Goal: Information Seeking & Learning: Learn about a topic

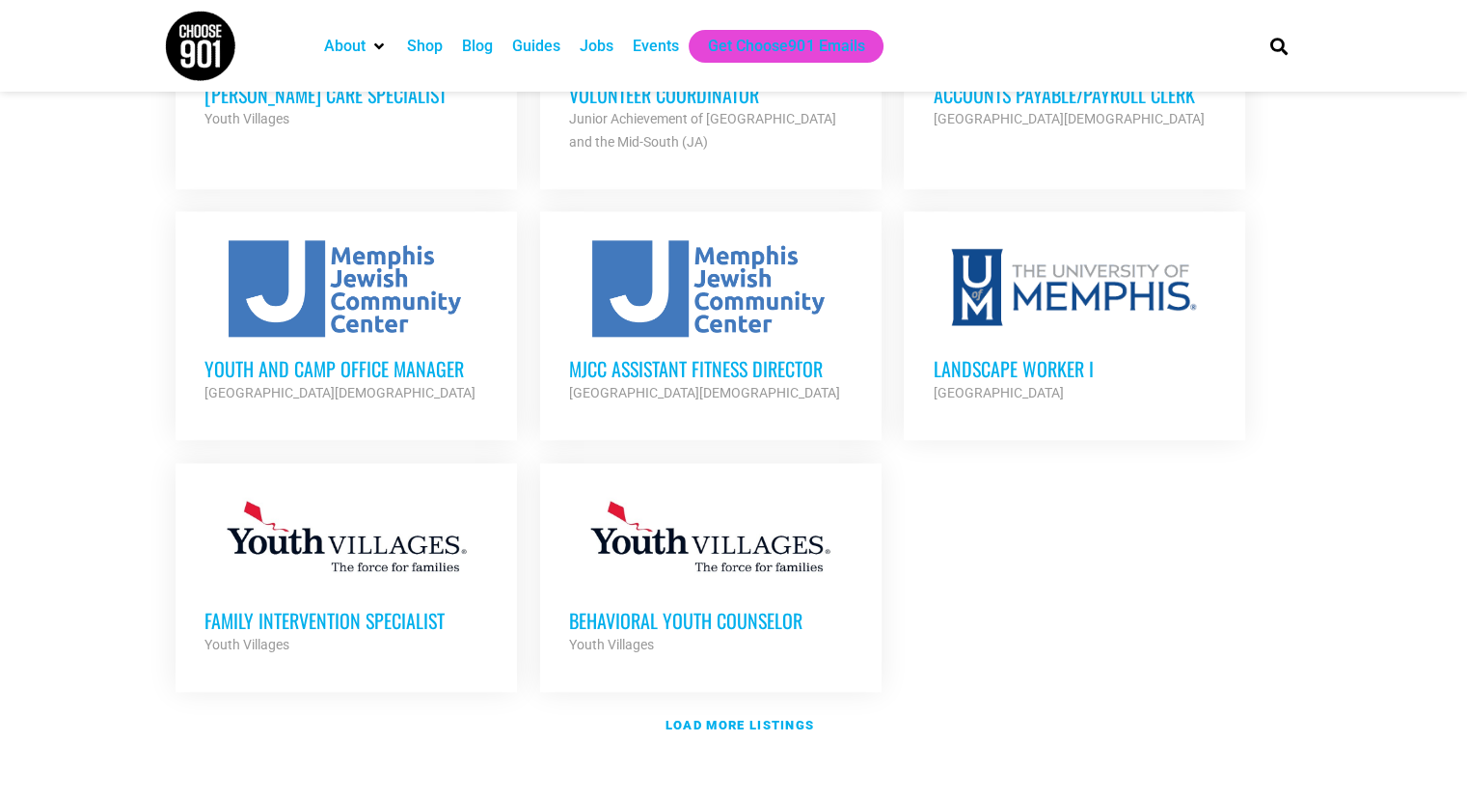
scroll to position [2093, 0]
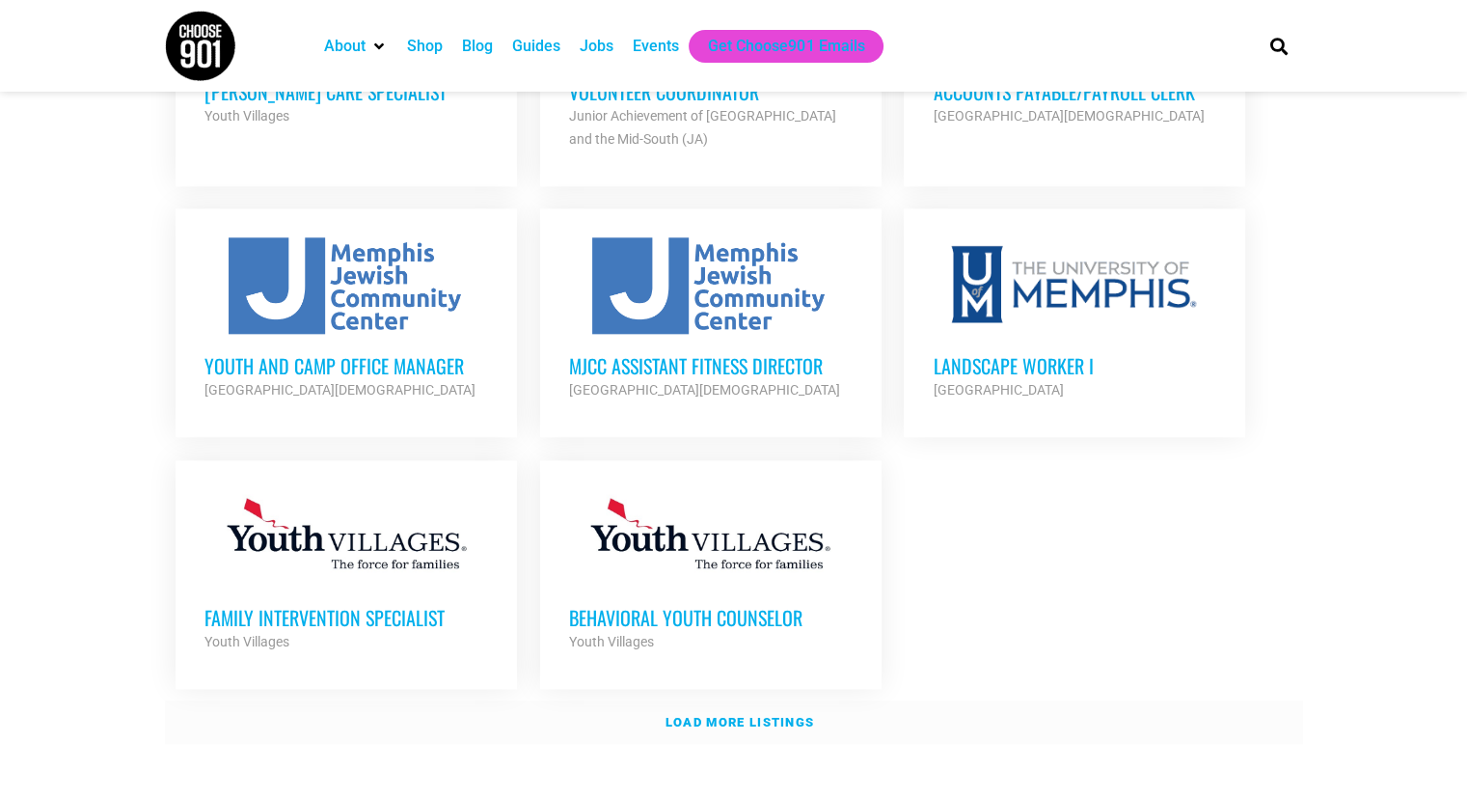
click at [798, 707] on link "Load more listings" at bounding box center [734, 722] width 1138 height 44
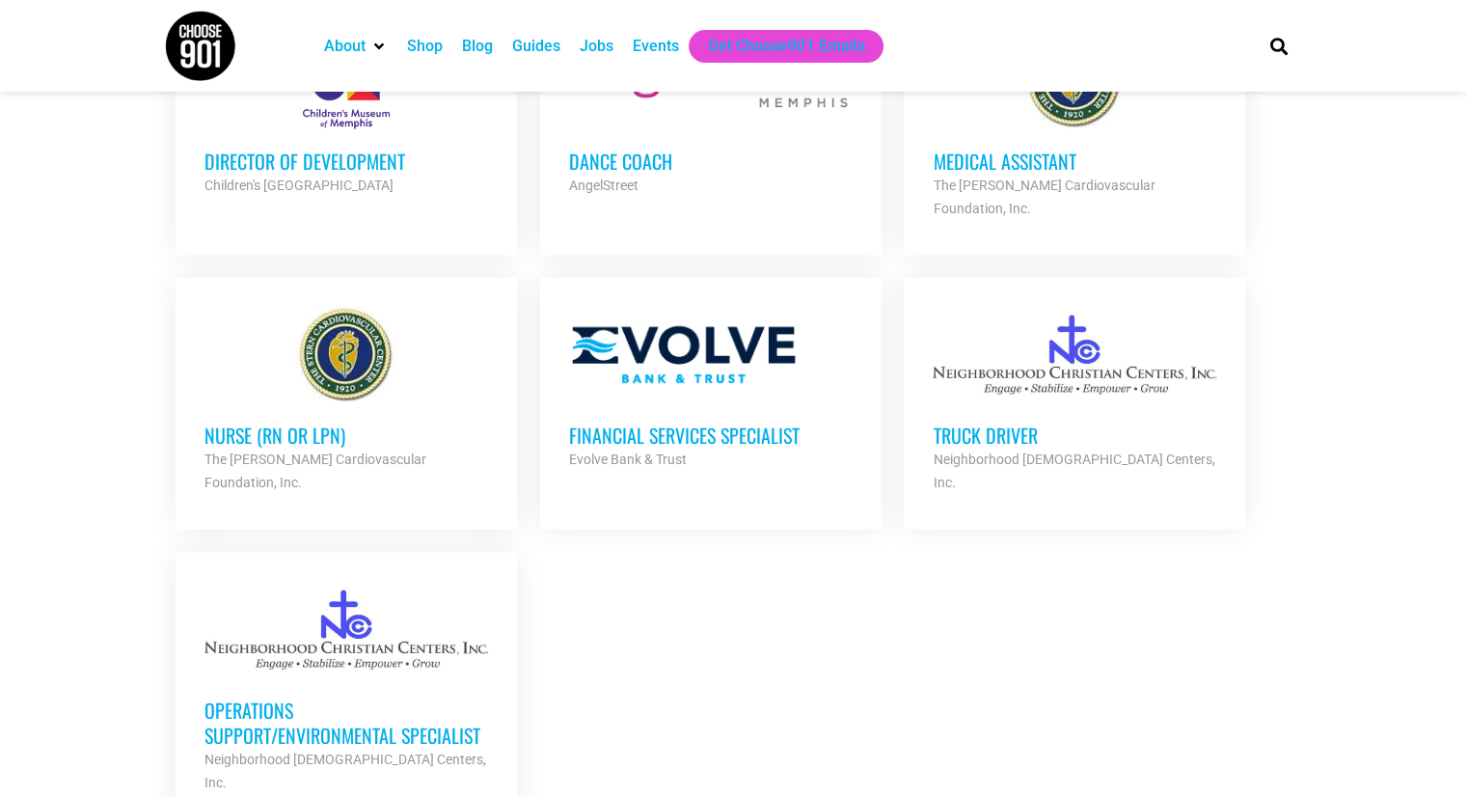
scroll to position [3934, 0]
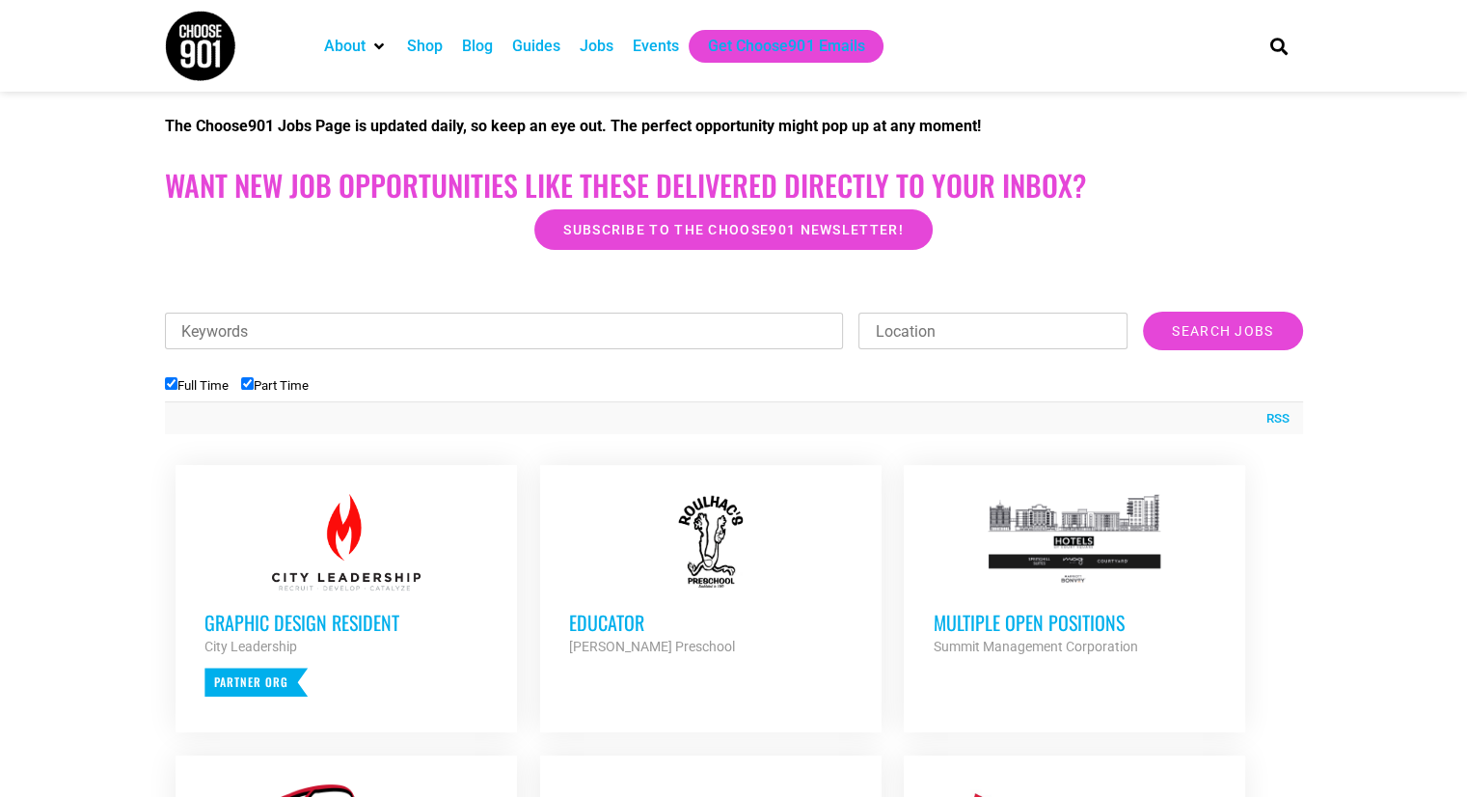
scroll to position [425, 0]
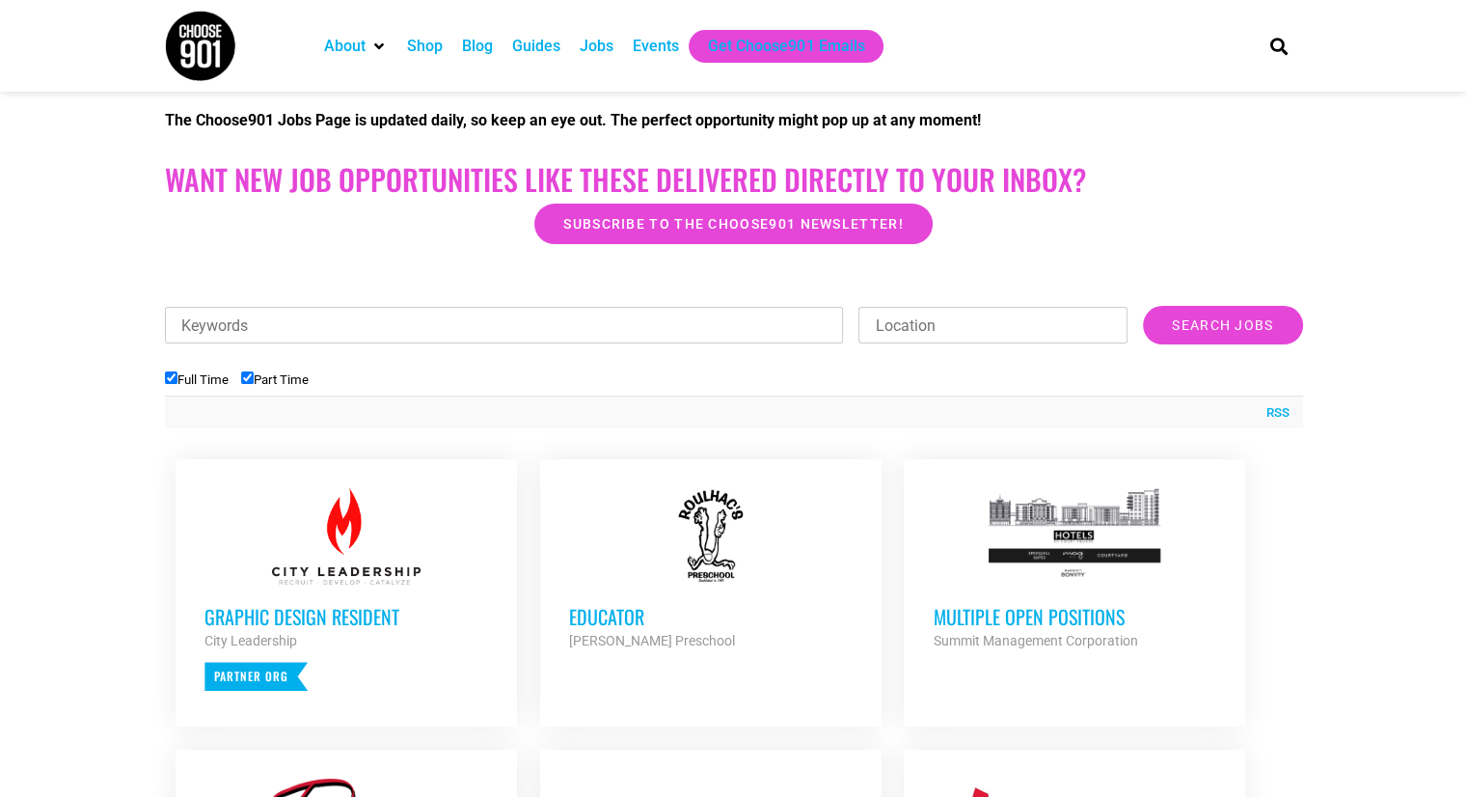
click at [1076, 629] on div "Summit Management Corporation" at bounding box center [1074, 640] width 284 height 23
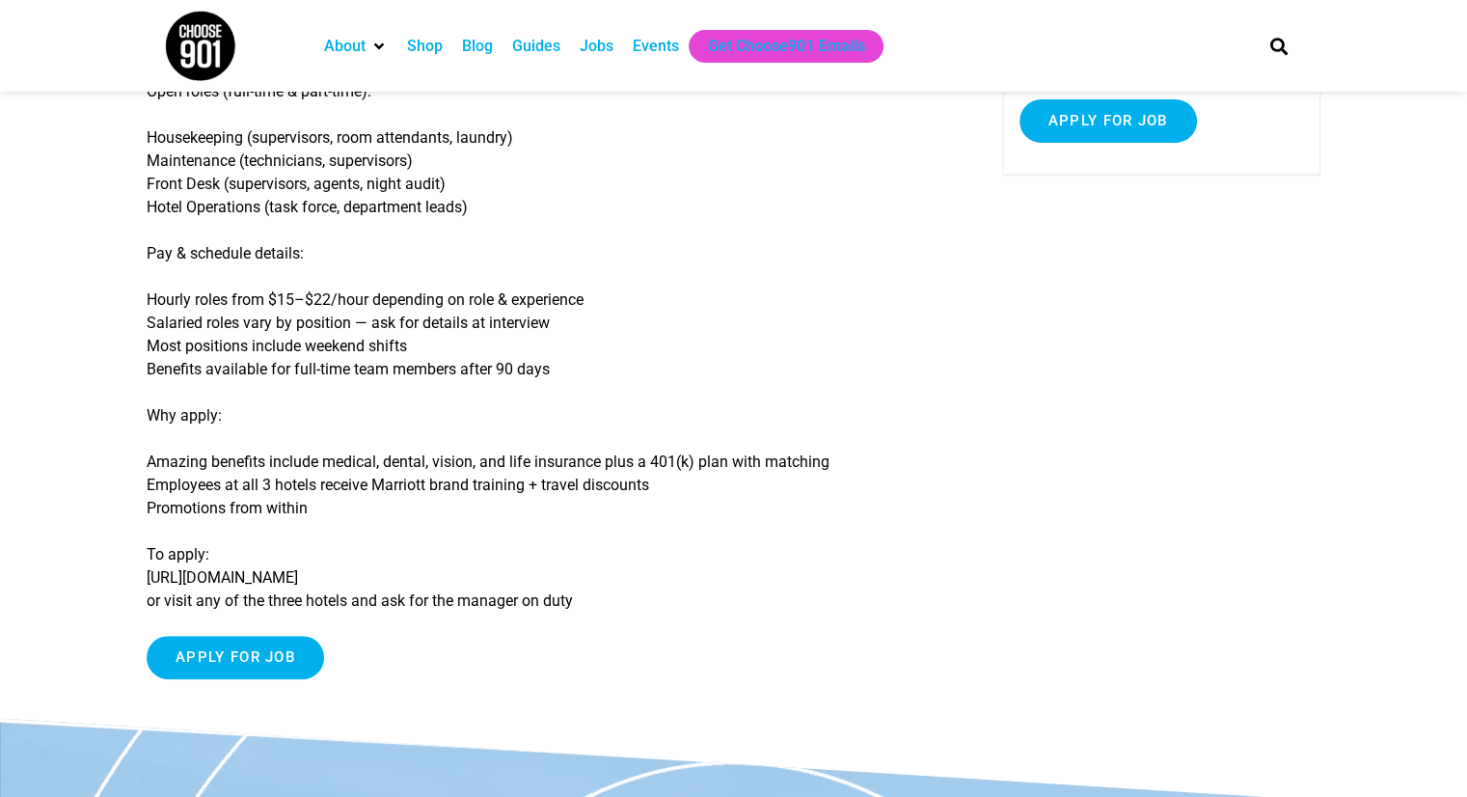
scroll to position [337, 0]
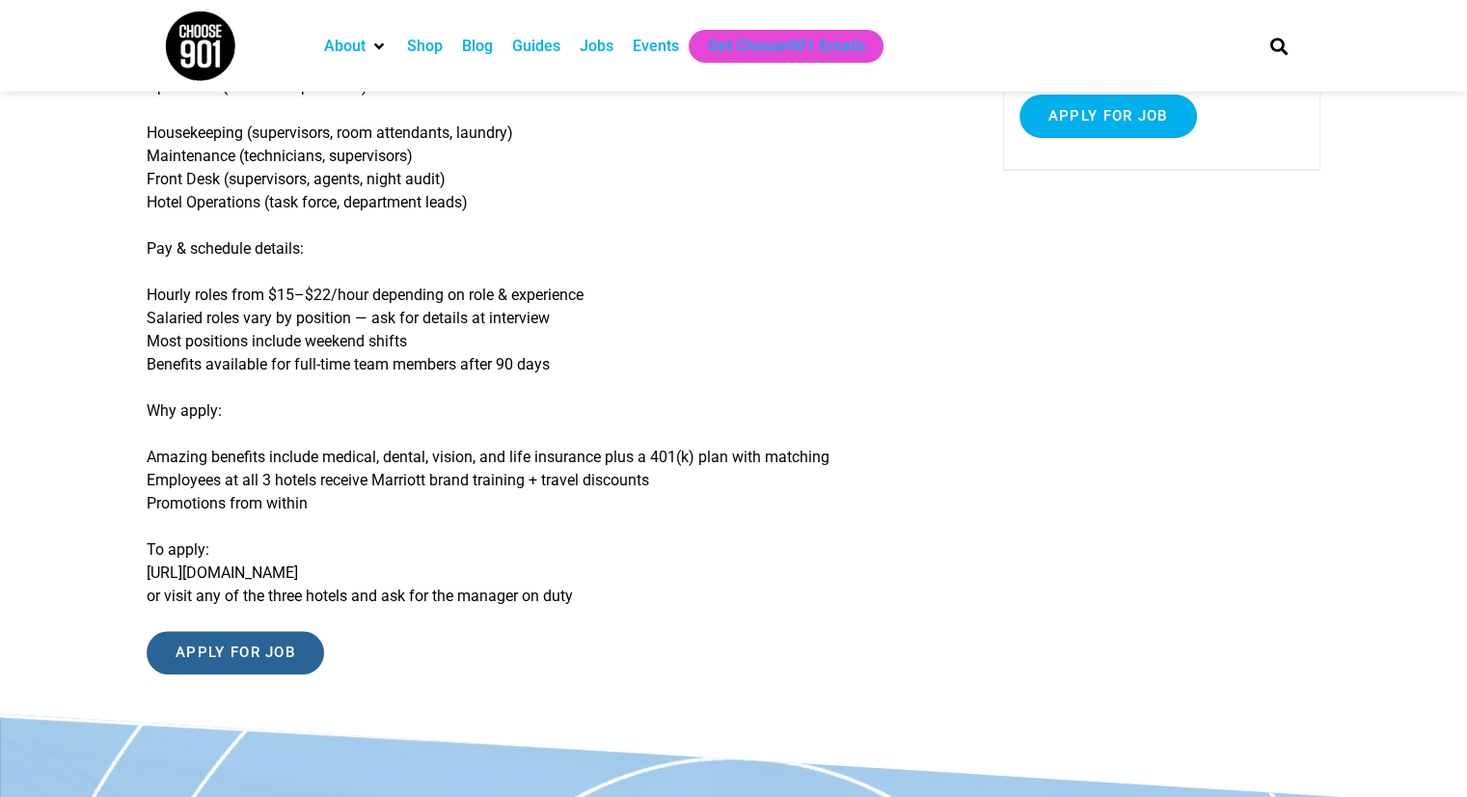
click at [209, 652] on input "Apply for job" at bounding box center [235, 652] width 177 height 43
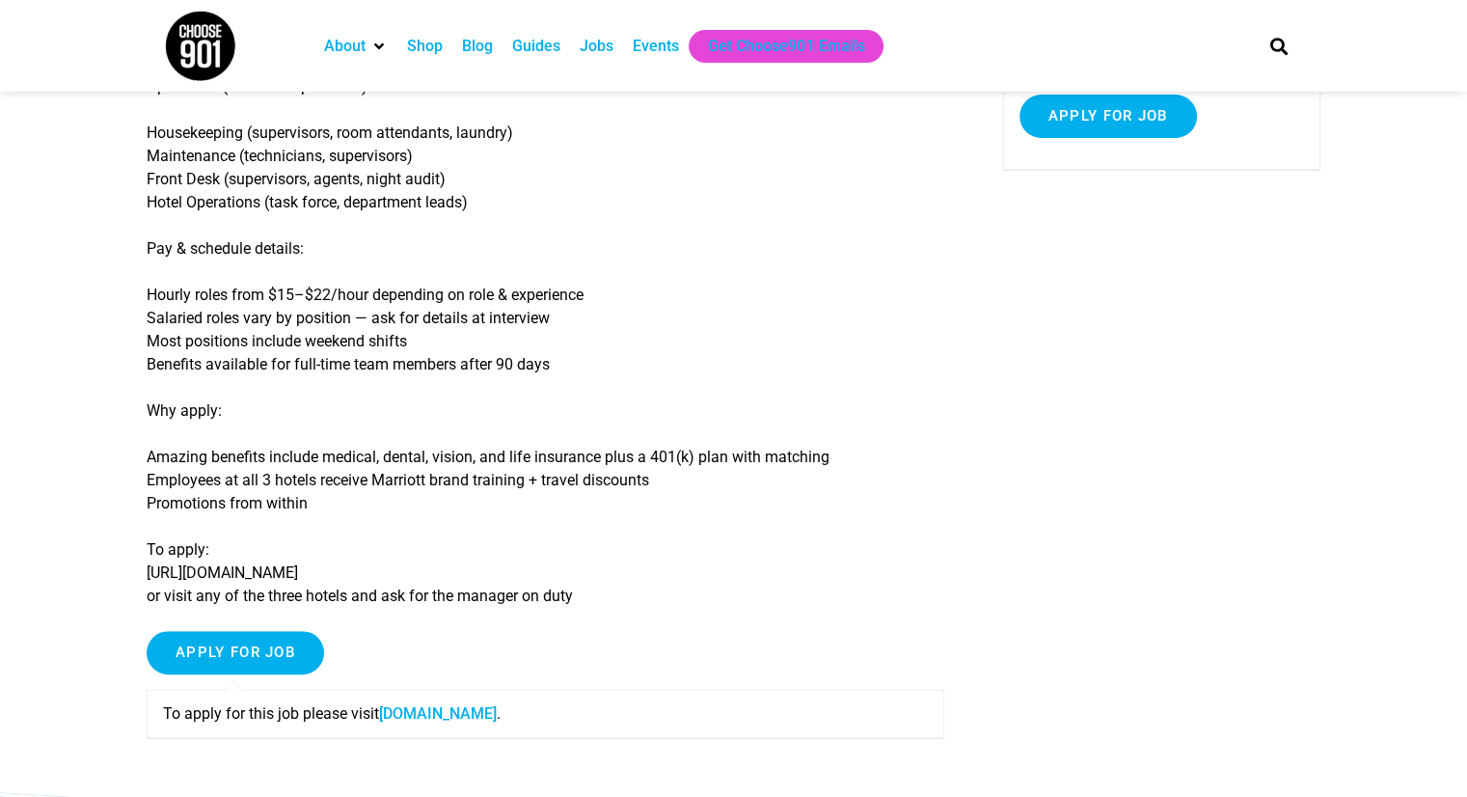
click at [421, 716] on link "www.summitmgmtcorp.com" at bounding box center [438, 713] width 118 height 18
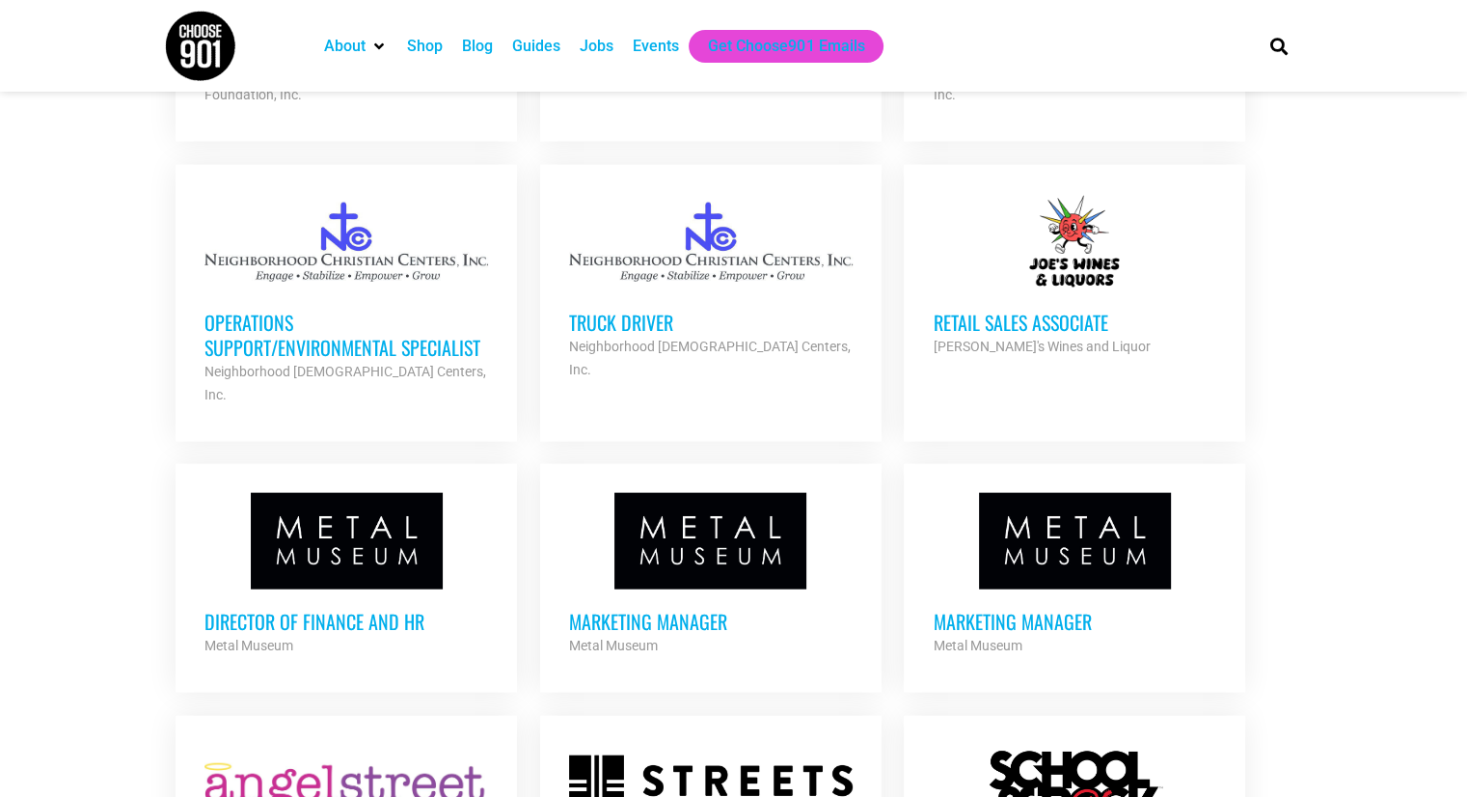
scroll to position [4316, 0]
